Goal: Task Accomplishment & Management: Manage account settings

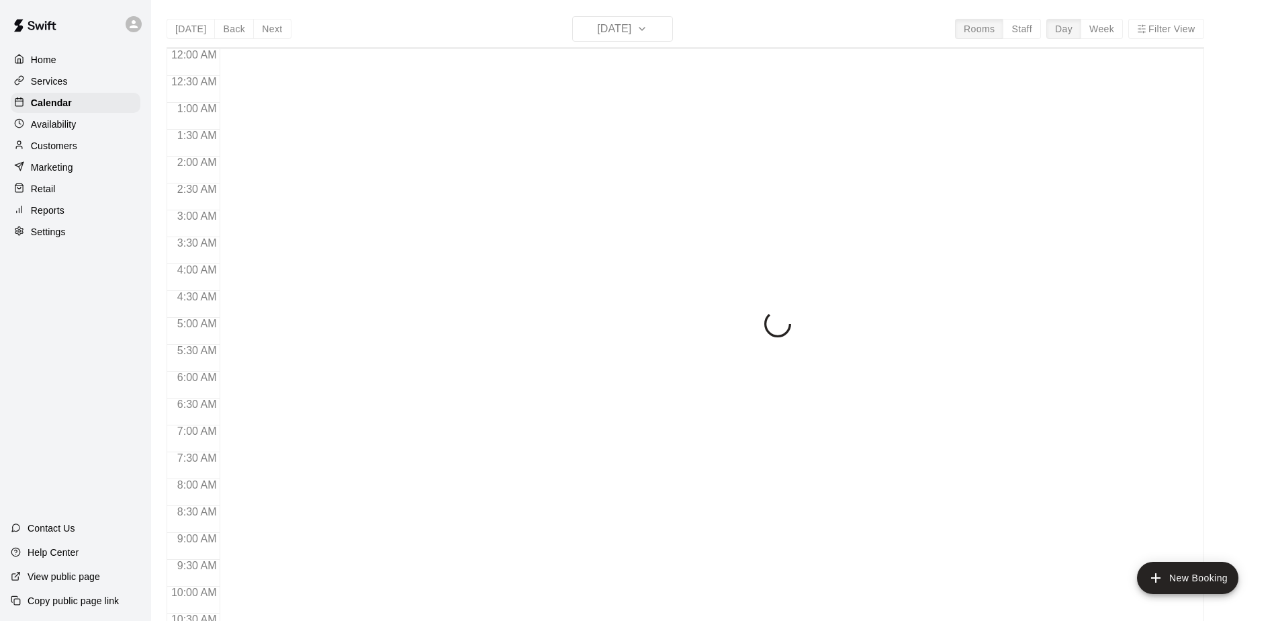
scroll to position [703, 0]
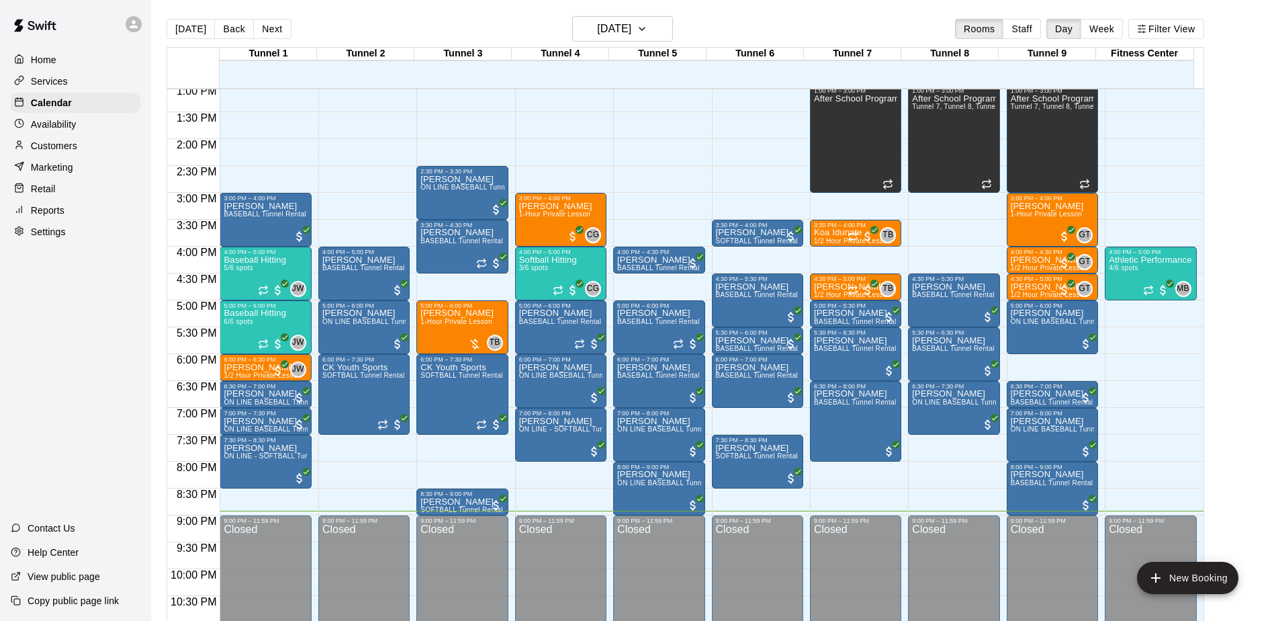
click at [34, 148] on p "Customers" at bounding box center [54, 145] width 46 height 13
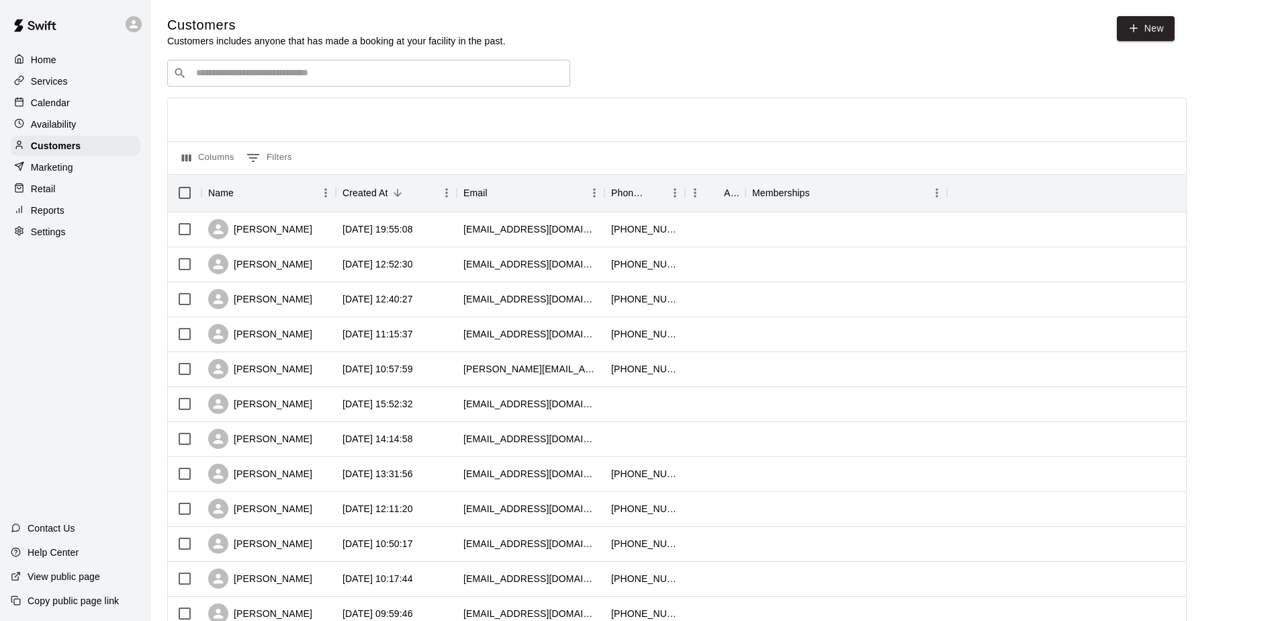
click at [253, 76] on input "Search customers by name or email" at bounding box center [378, 73] width 372 height 13
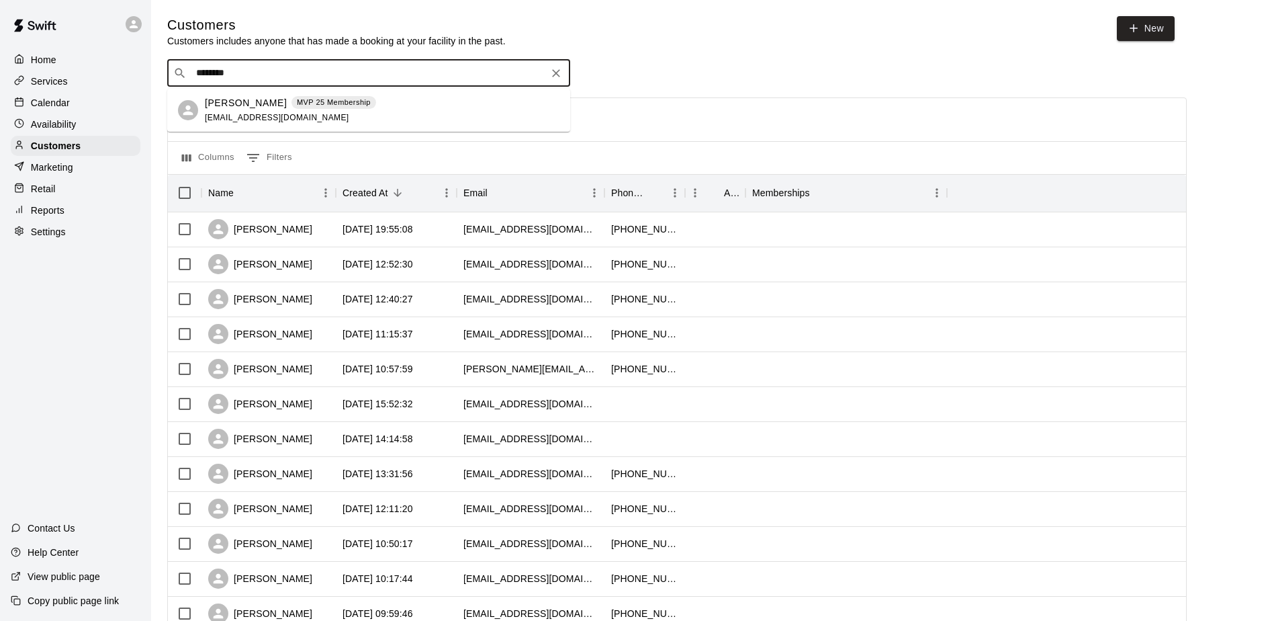
type input "*********"
click at [259, 111] on div "[PERSON_NAME] MVP 25 Membership [EMAIL_ADDRESS][DOMAIN_NAME]" at bounding box center [290, 110] width 171 height 29
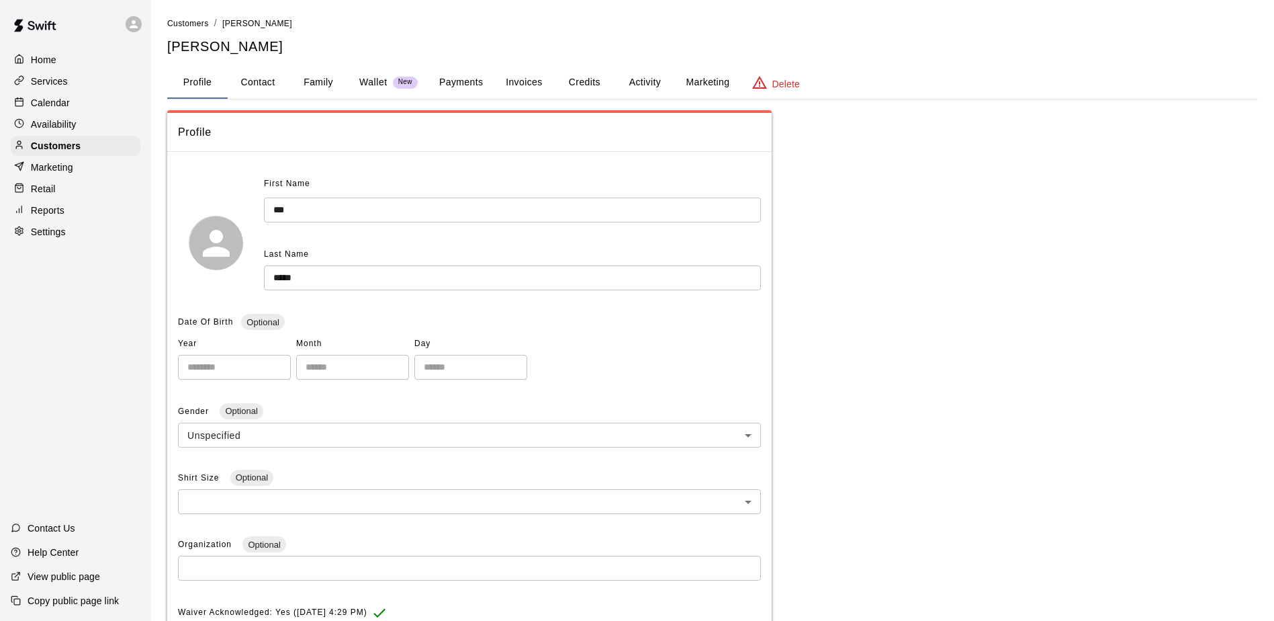
click at [464, 86] on button "Payments" at bounding box center [461, 83] width 65 height 32
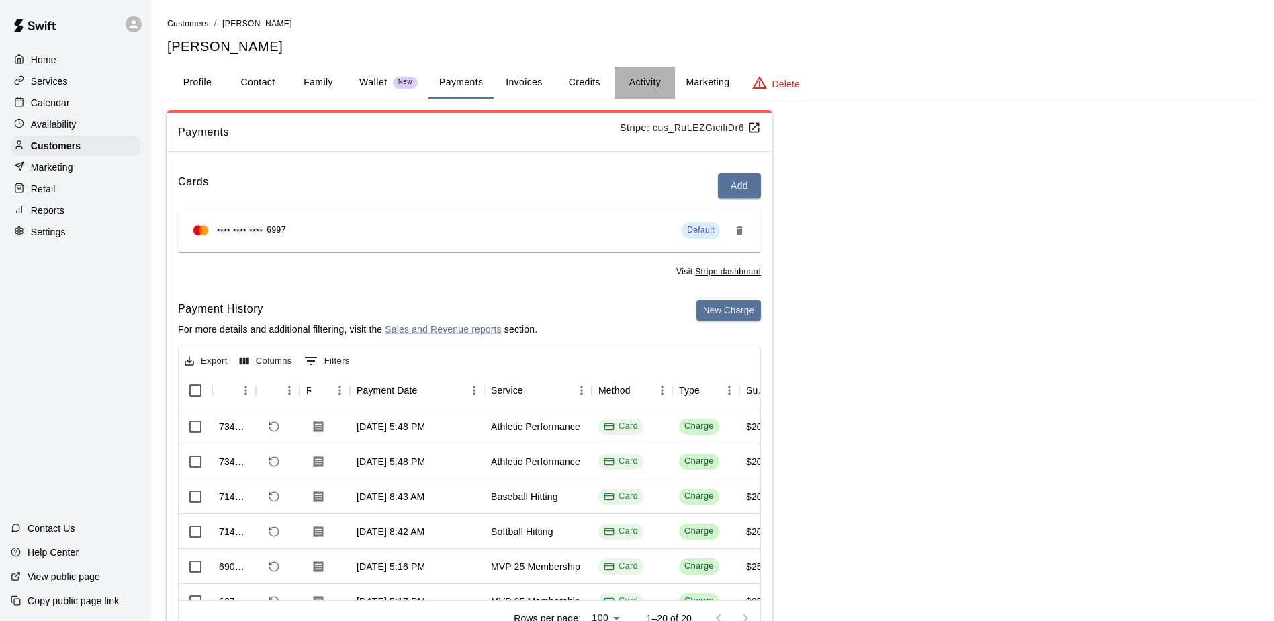
click at [650, 85] on button "Activity" at bounding box center [645, 83] width 60 height 32
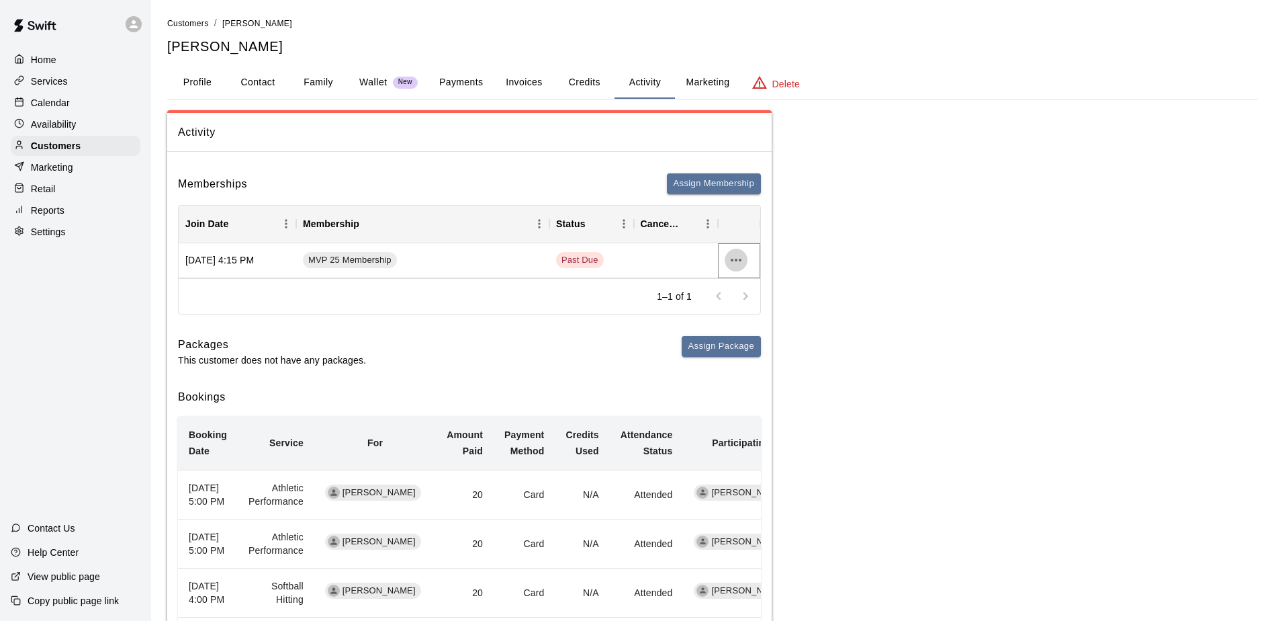
click at [734, 257] on icon "more actions" at bounding box center [736, 260] width 16 height 16
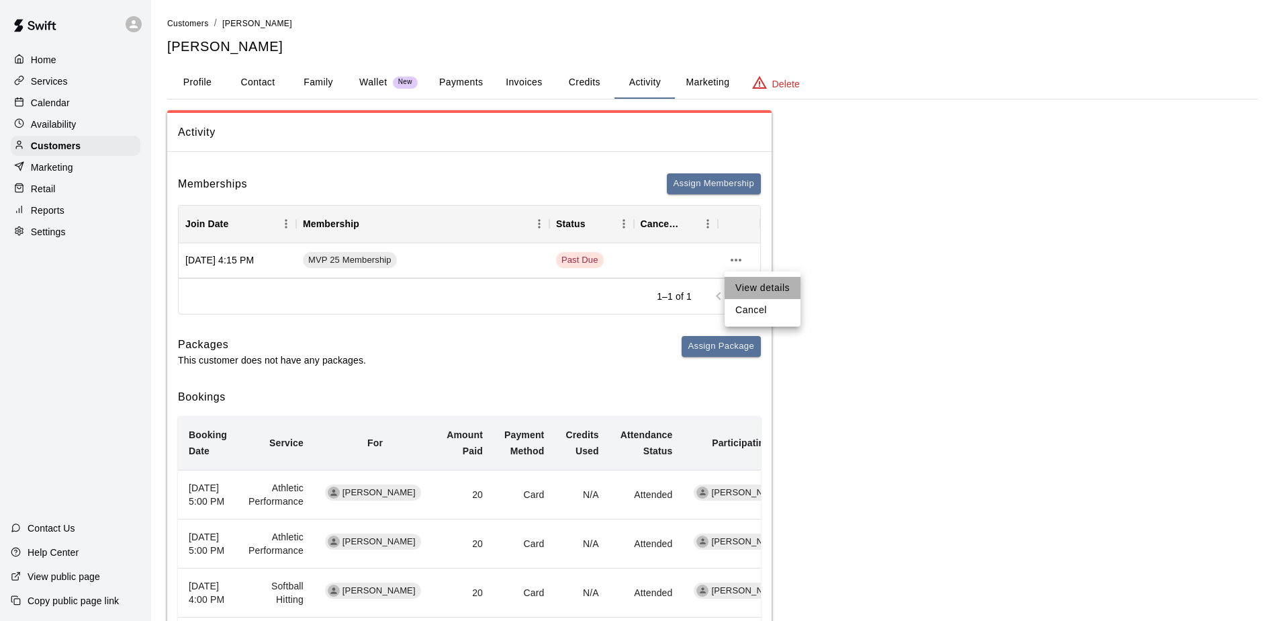
click at [756, 286] on li "View details" at bounding box center [763, 288] width 76 height 22
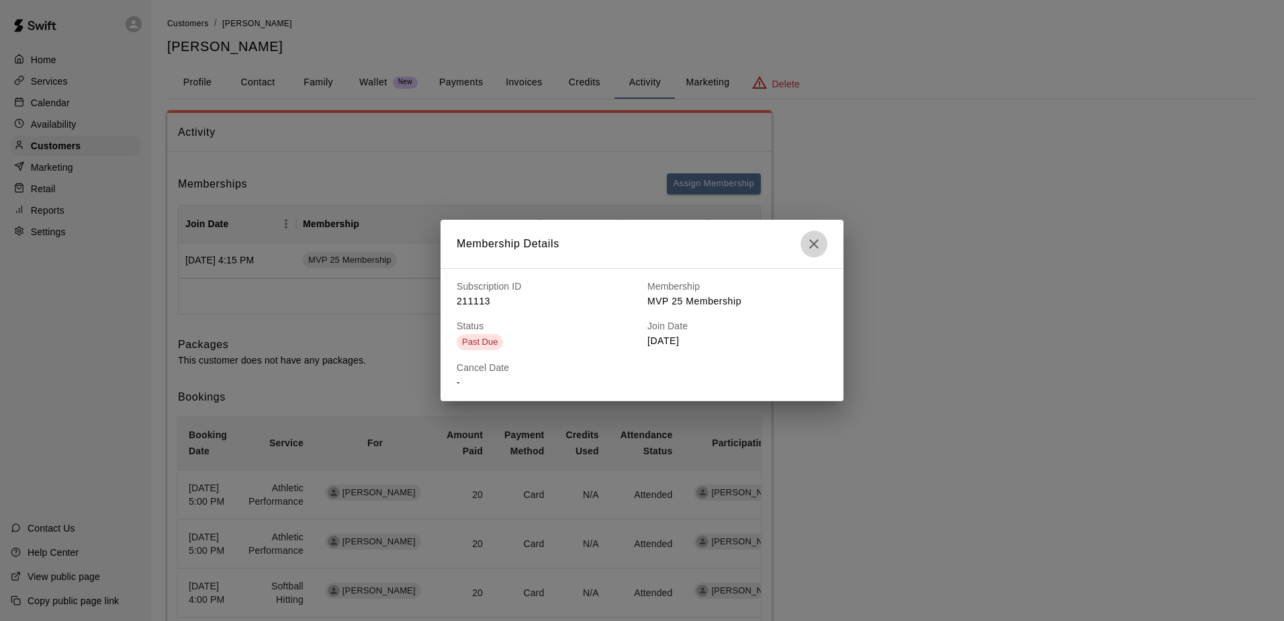
click at [818, 249] on icon "button" at bounding box center [814, 244] width 16 height 16
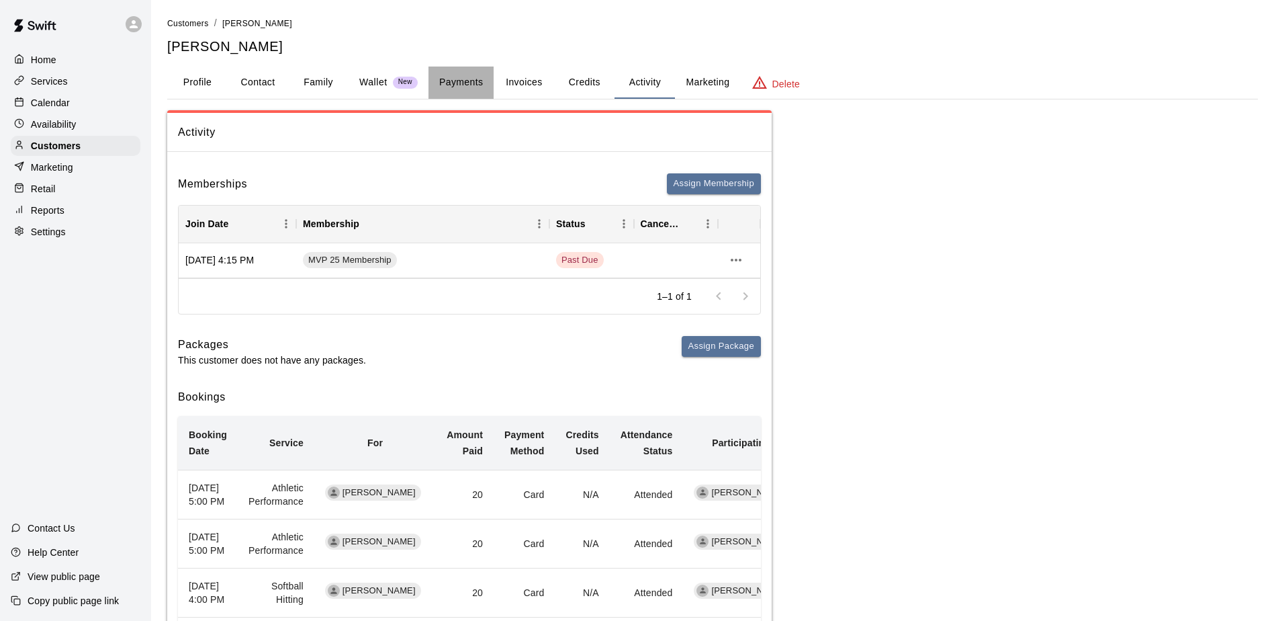
drag, startPoint x: 455, startPoint y: 77, endPoint x: 468, endPoint y: 78, distance: 12.8
click at [455, 76] on button "Payments" at bounding box center [461, 83] width 65 height 32
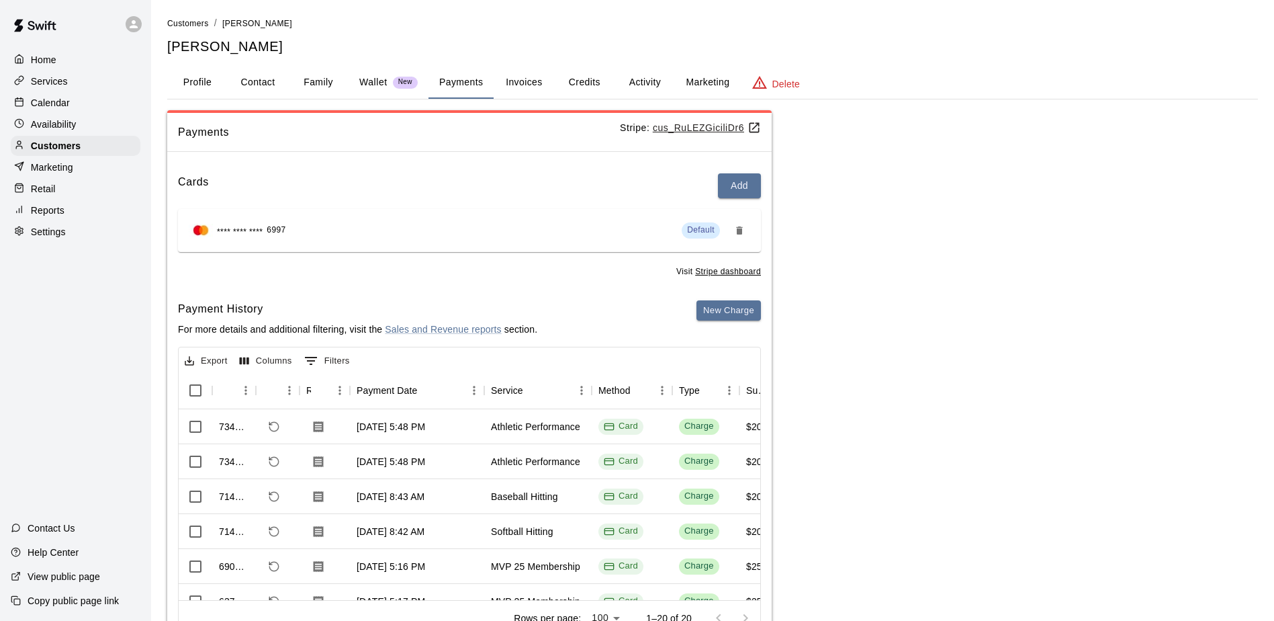
click at [683, 128] on u "cus_RuLEZGiciliDr6" at bounding box center [707, 127] width 108 height 11
click at [187, 24] on span "Customers" at bounding box center [188, 23] width 42 height 9
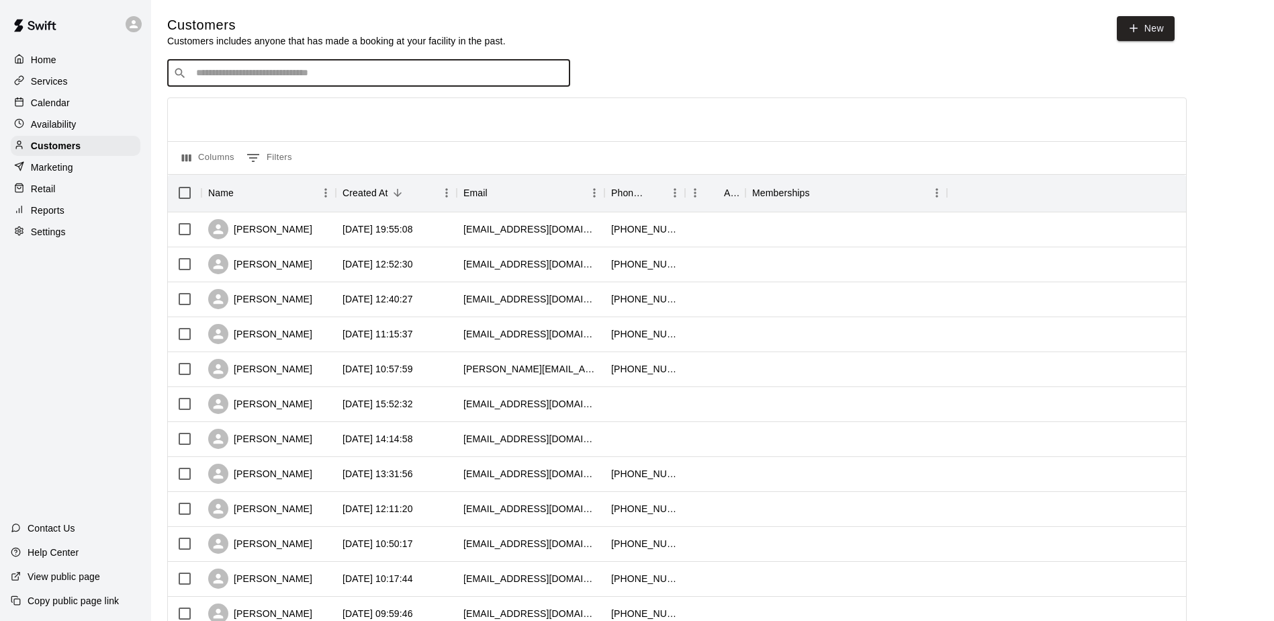
click at [229, 76] on input "Search customers by name or email" at bounding box center [378, 73] width 372 height 13
type input "******"
click at [234, 113] on span "[EMAIL_ADDRESS][DOMAIN_NAME]" at bounding box center [277, 117] width 144 height 9
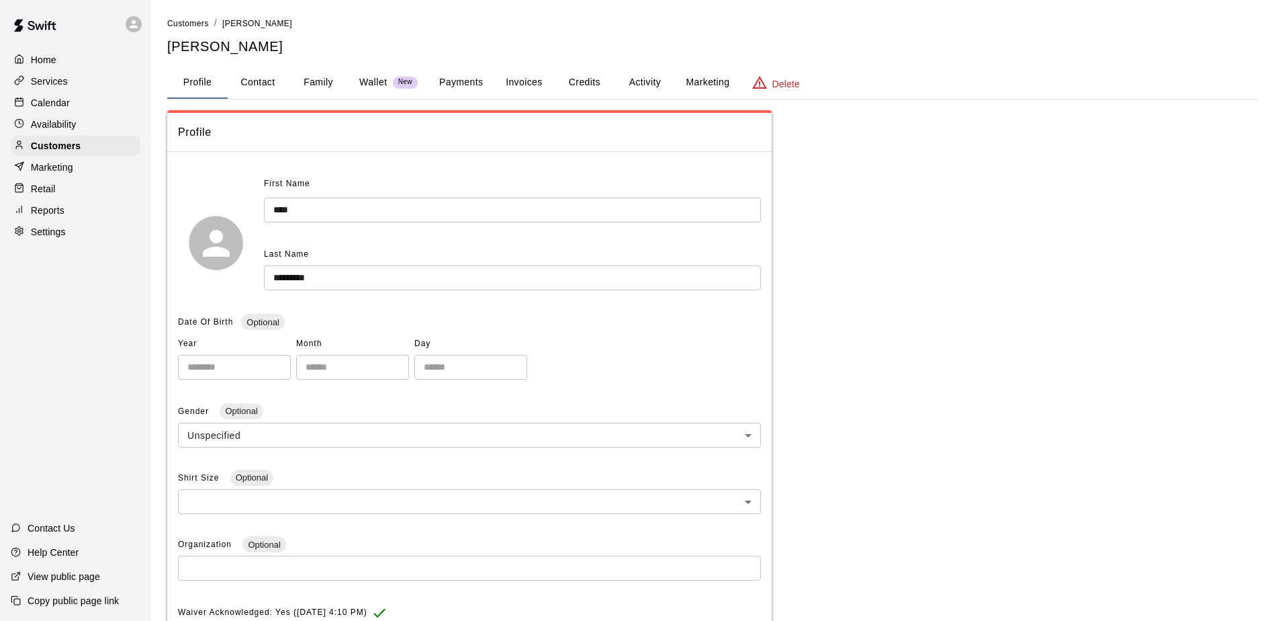
click at [648, 79] on button "Activity" at bounding box center [645, 83] width 60 height 32
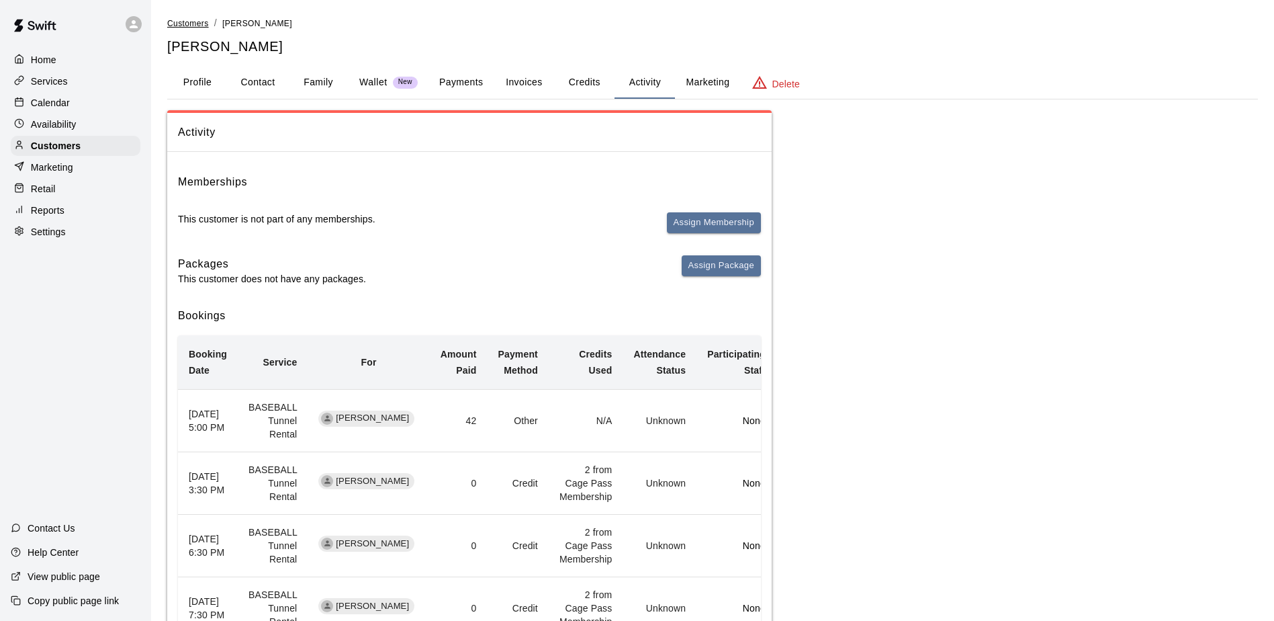
click at [185, 24] on span "Customers" at bounding box center [188, 23] width 42 height 9
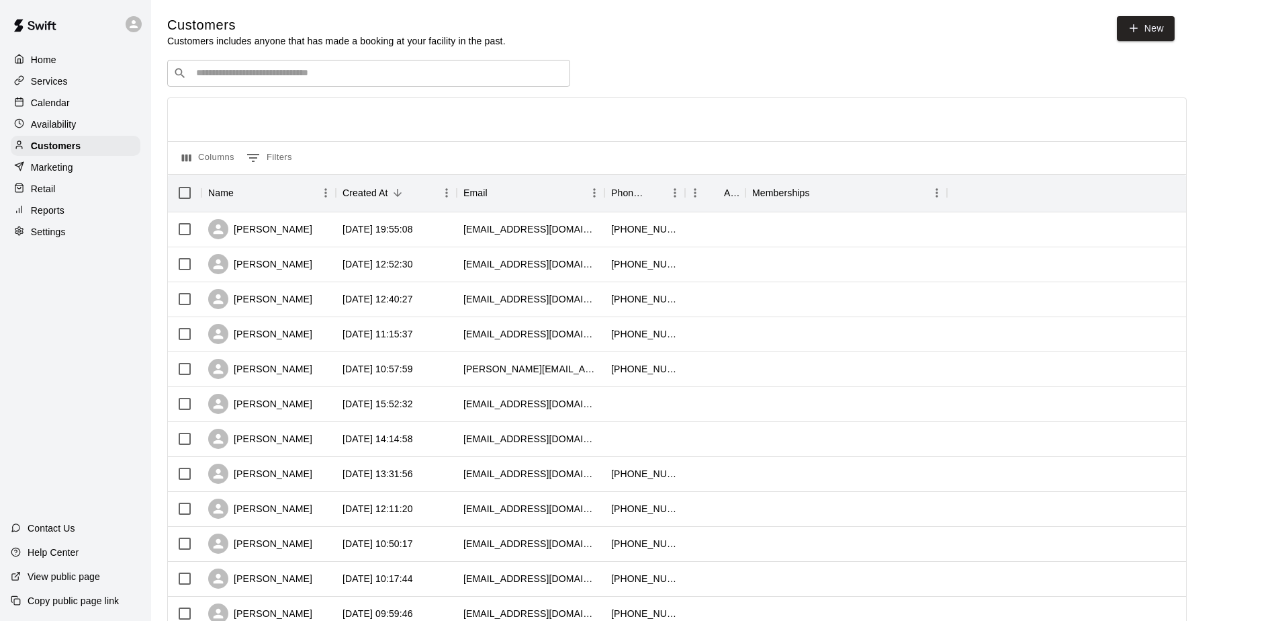
click at [223, 71] on input "Search customers by name or email" at bounding box center [378, 73] width 372 height 13
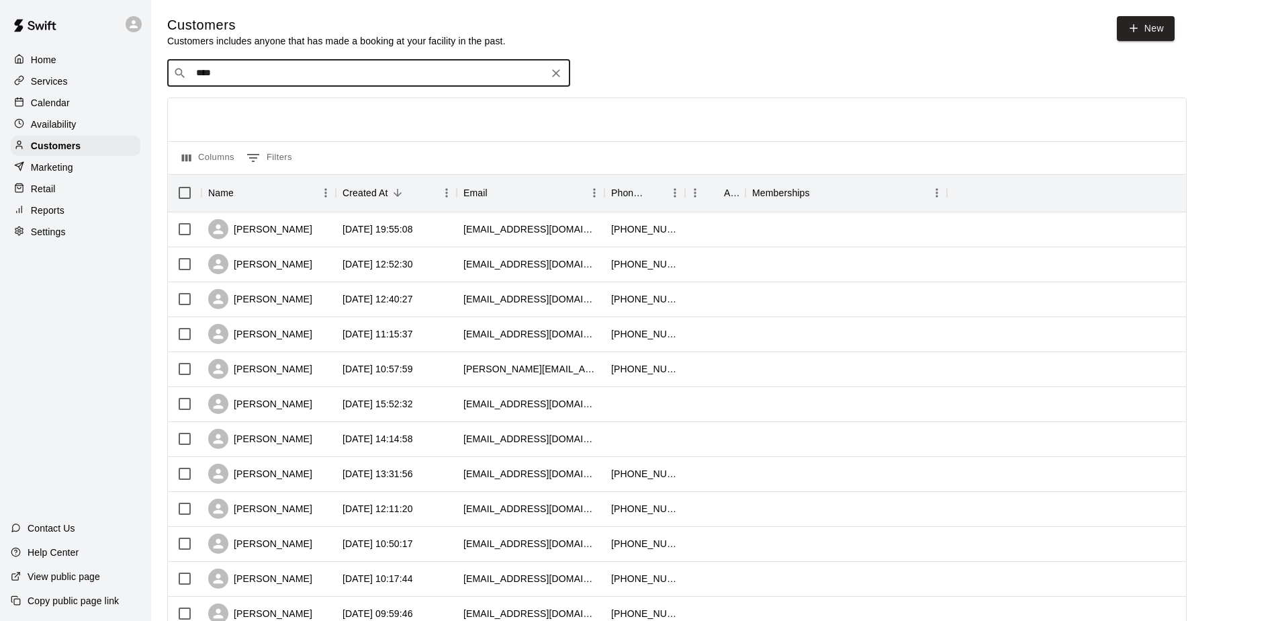
type input "*****"
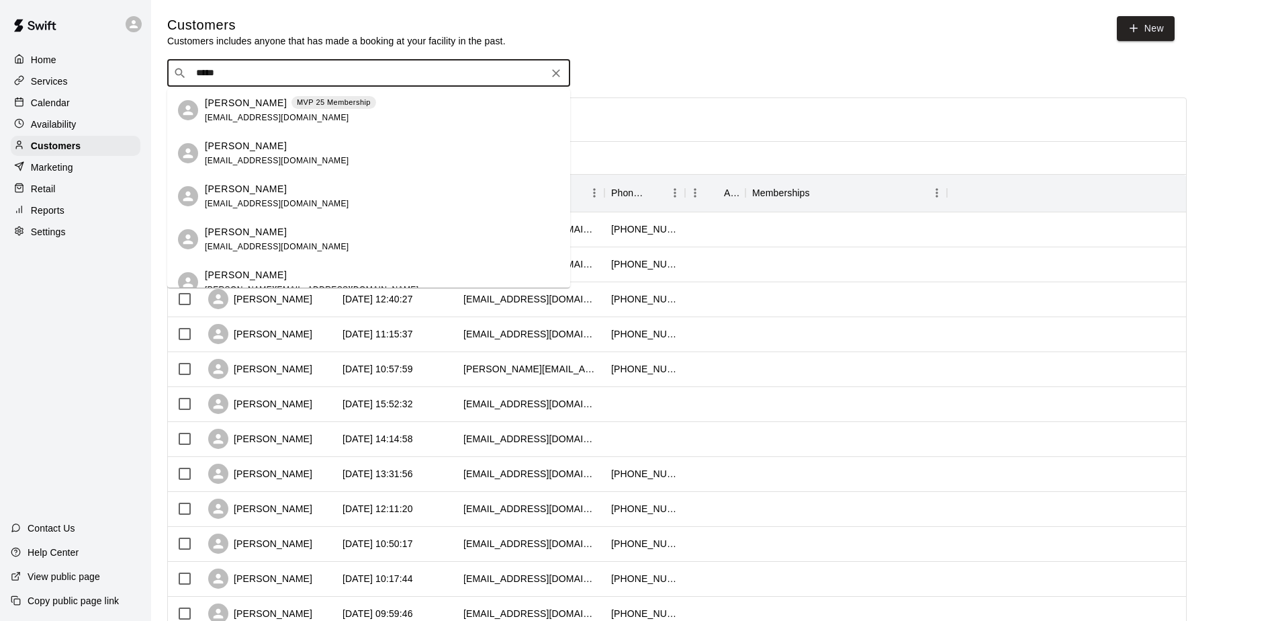
click at [235, 105] on p "[PERSON_NAME]" at bounding box center [246, 103] width 82 height 14
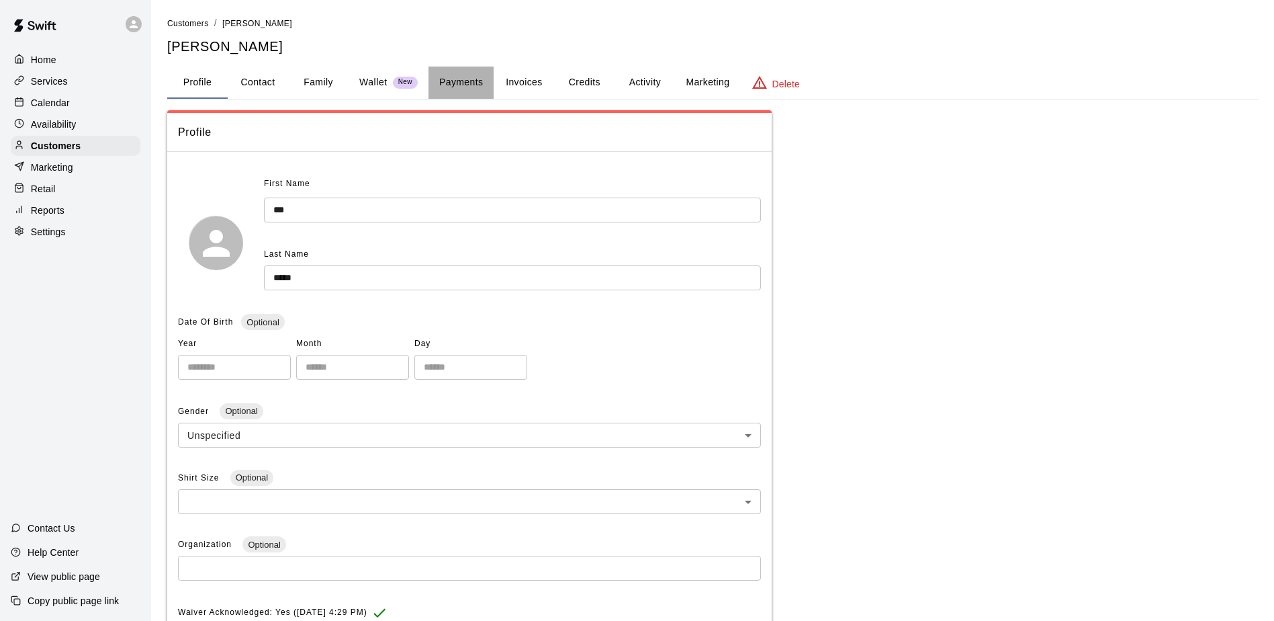
click at [476, 77] on button "Payments" at bounding box center [461, 83] width 65 height 32
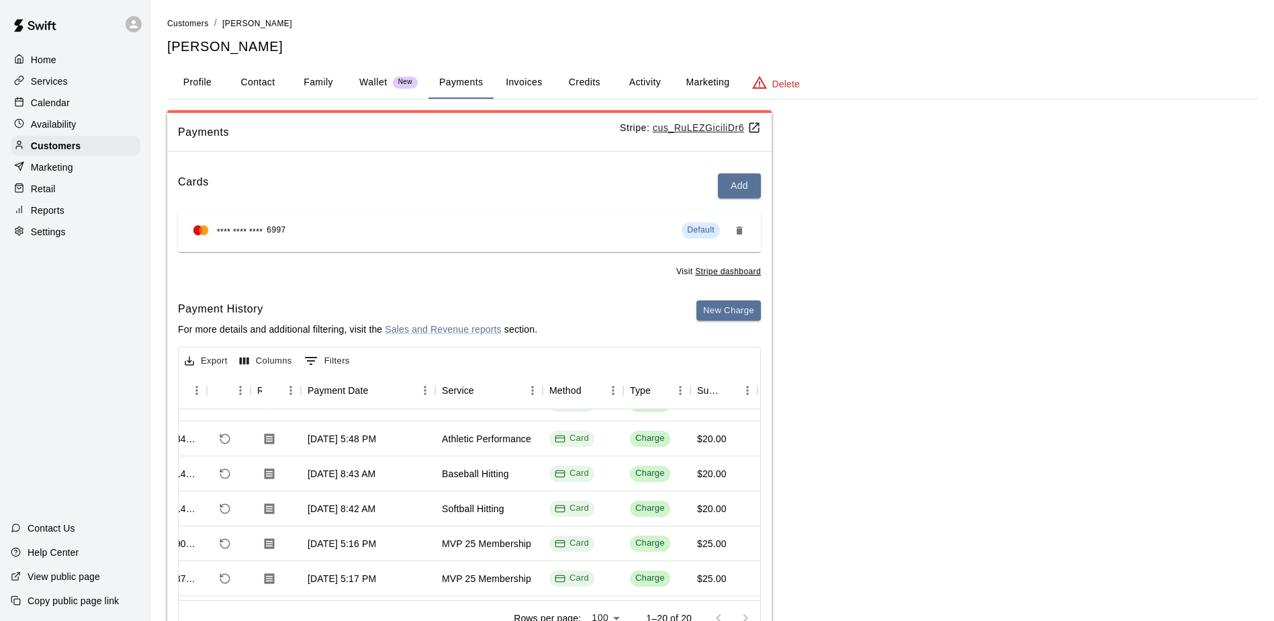
scroll to position [0, 49]
